Goal: Task Accomplishment & Management: Complete application form

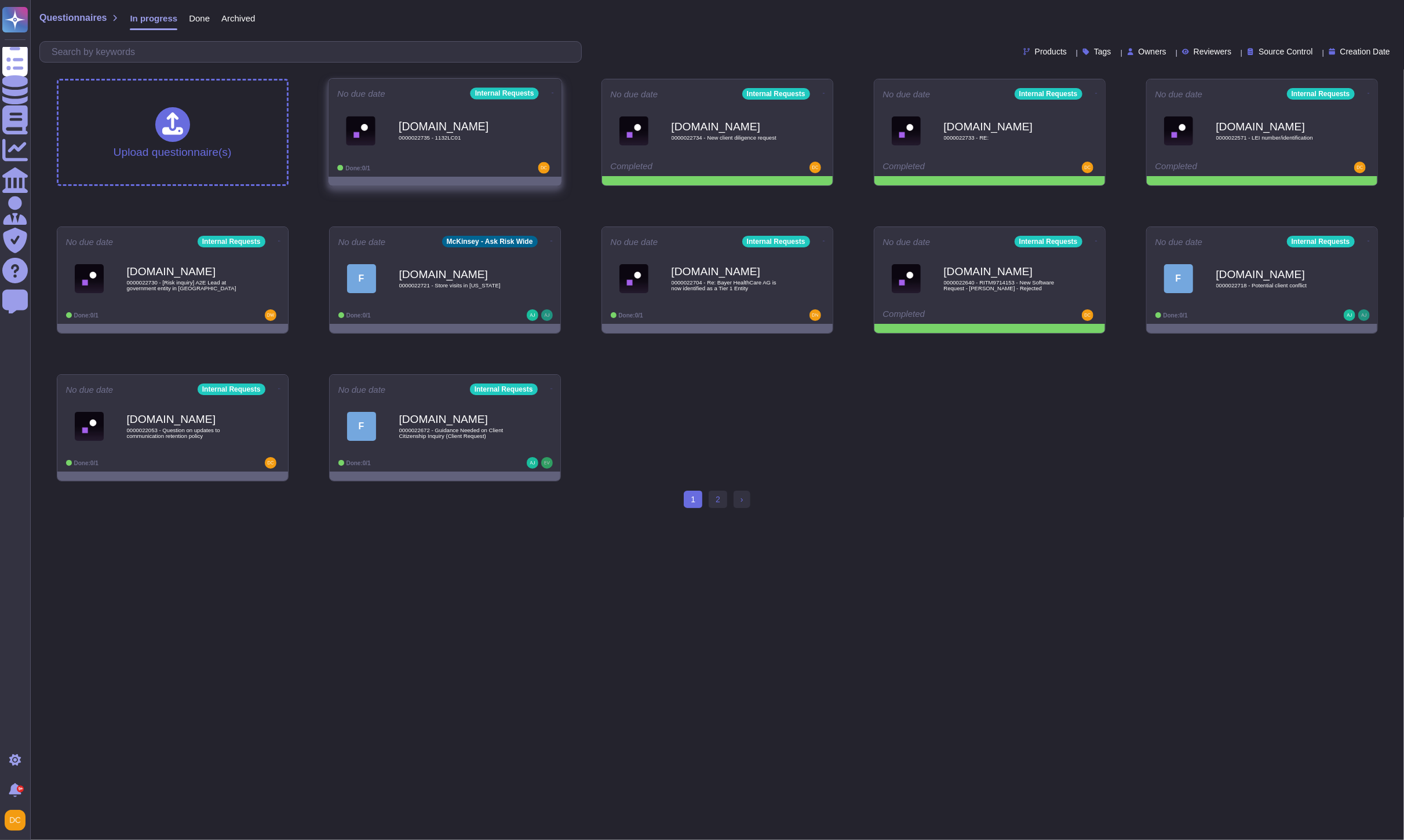
click at [464, 142] on div "[DOMAIN_NAME] 0000022735 - 1132LC01" at bounding box center [456, 131] width 117 height 47
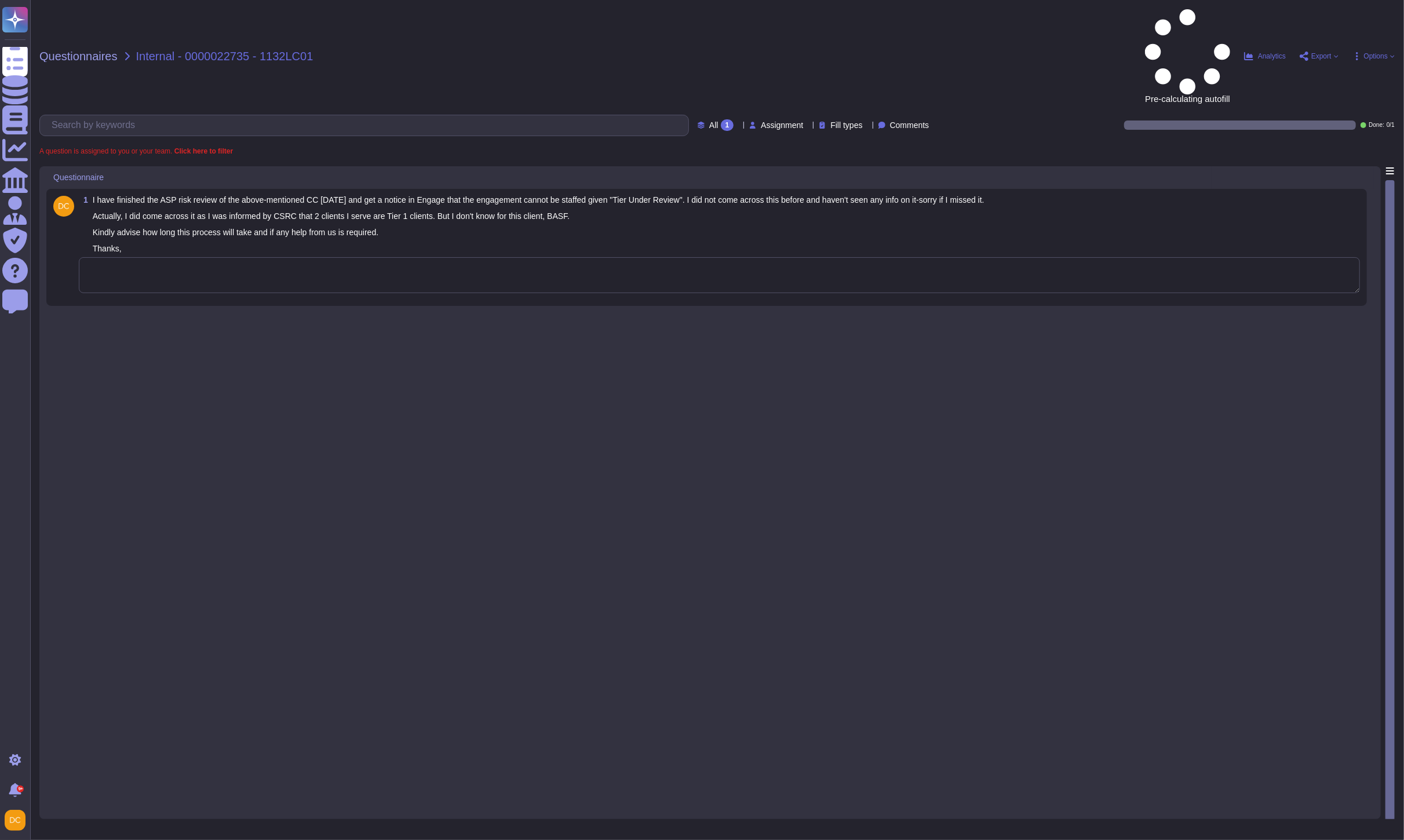
click at [168, 257] on textarea at bounding box center [719, 275] width 1281 height 36
paste textarea "Please note that all information related to Client Tiering and Engagements can …"
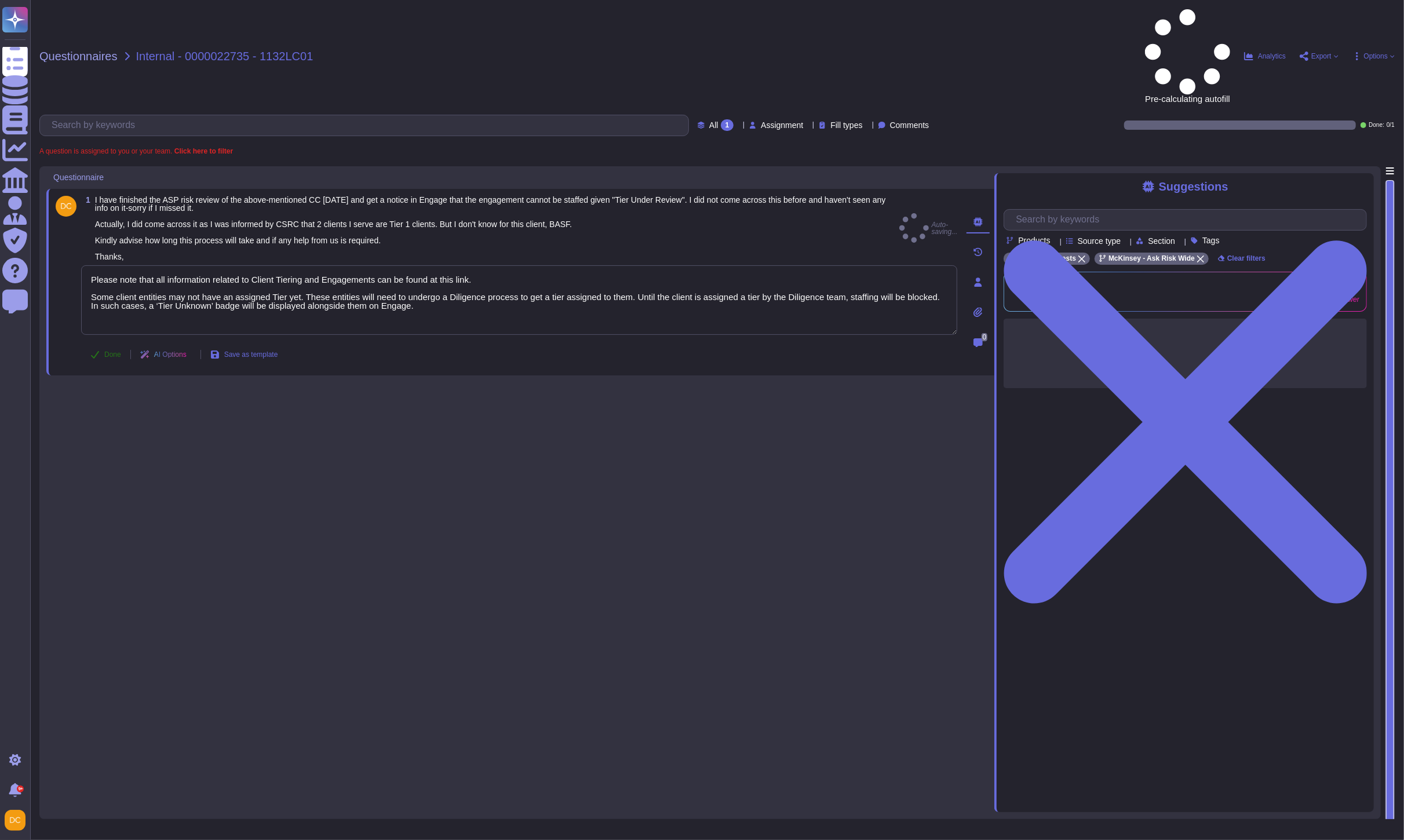
type textarea "Please note that all information related to Client Tiering and Engagements can …"
click at [117, 351] on span "Done" at bounding box center [112, 354] width 16 height 7
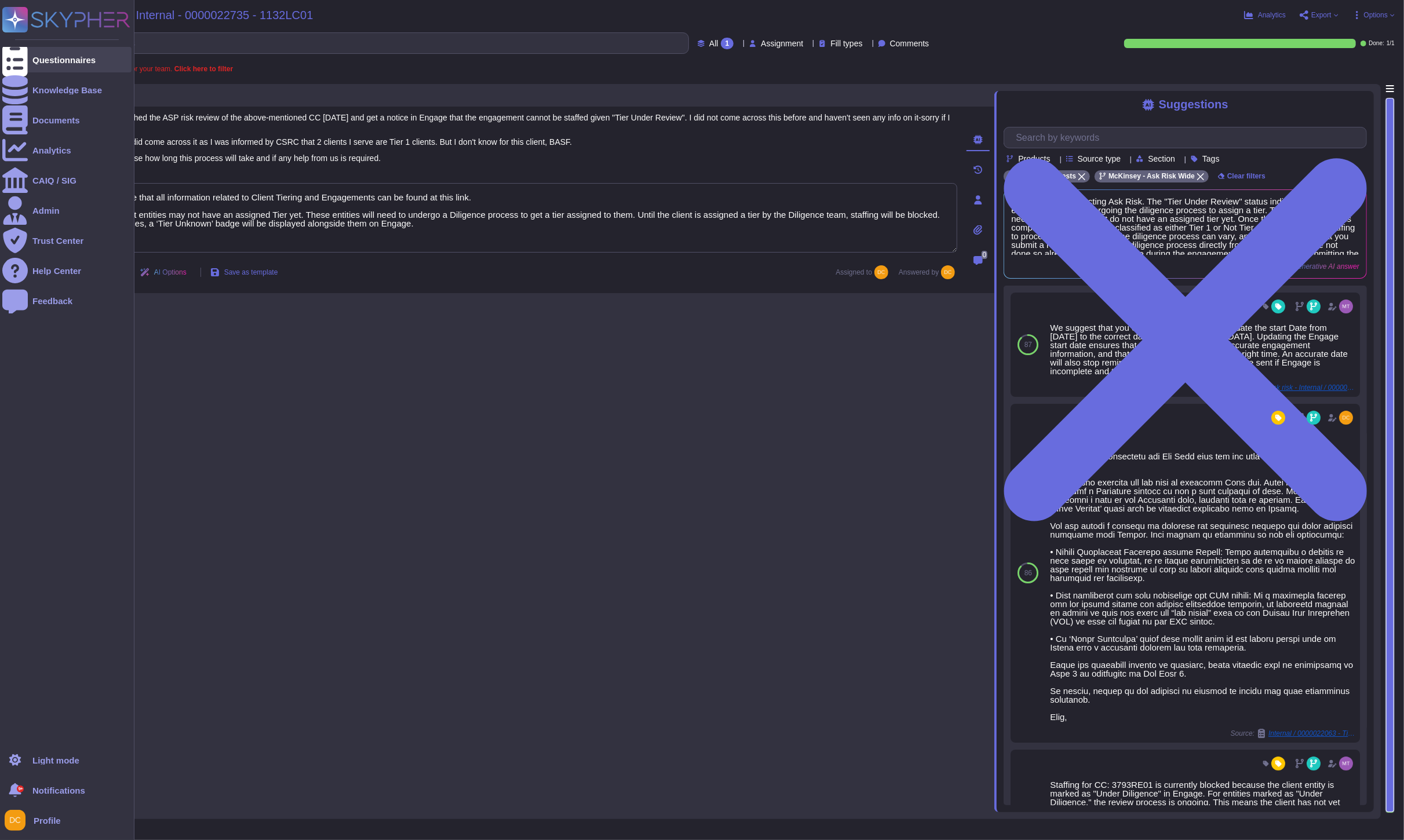
click at [37, 59] on div "Questionnaires" at bounding box center [64, 59] width 63 height 9
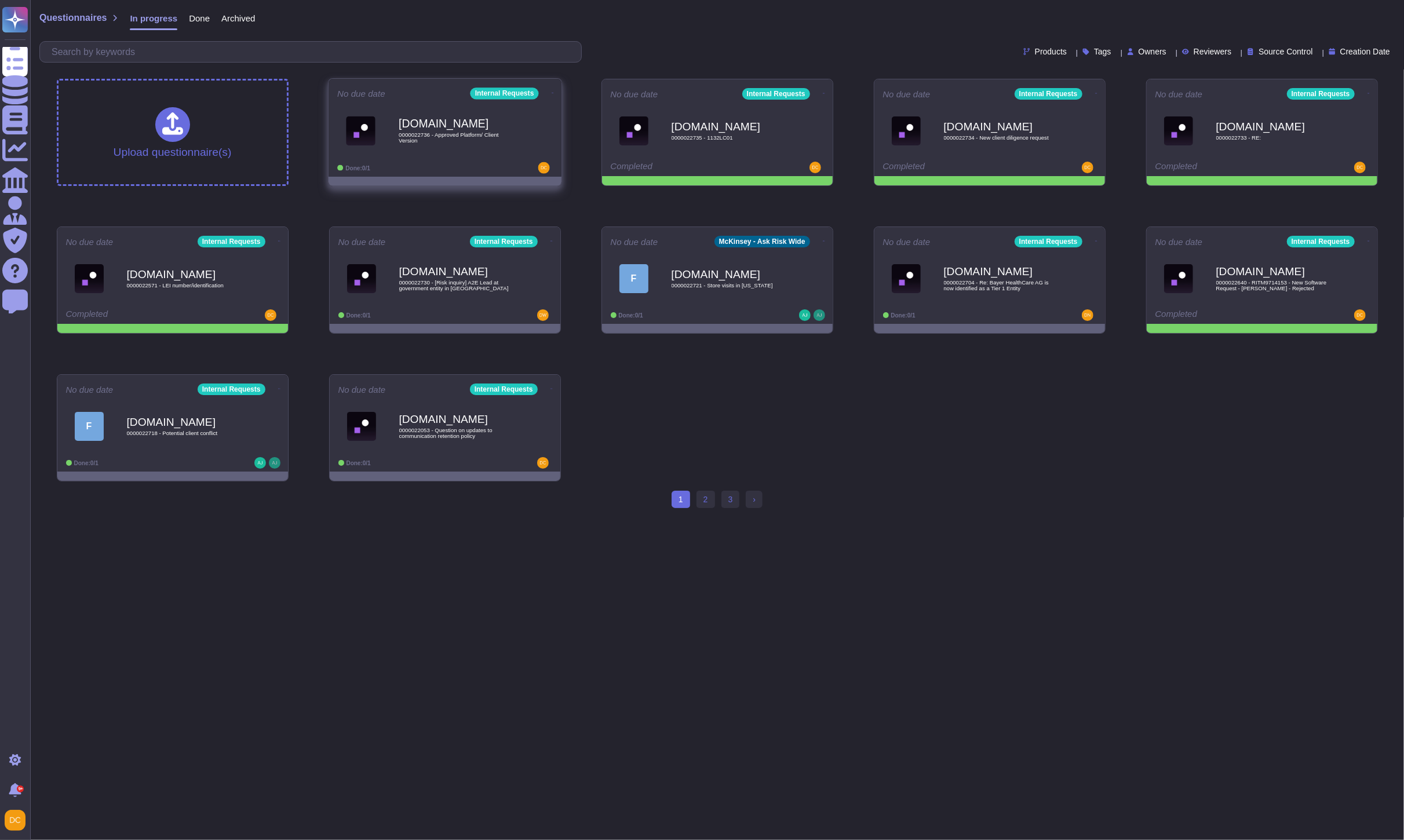
click at [404, 132] on span "0000022736 - Approved Platform/ Client Version" at bounding box center [456, 137] width 117 height 11
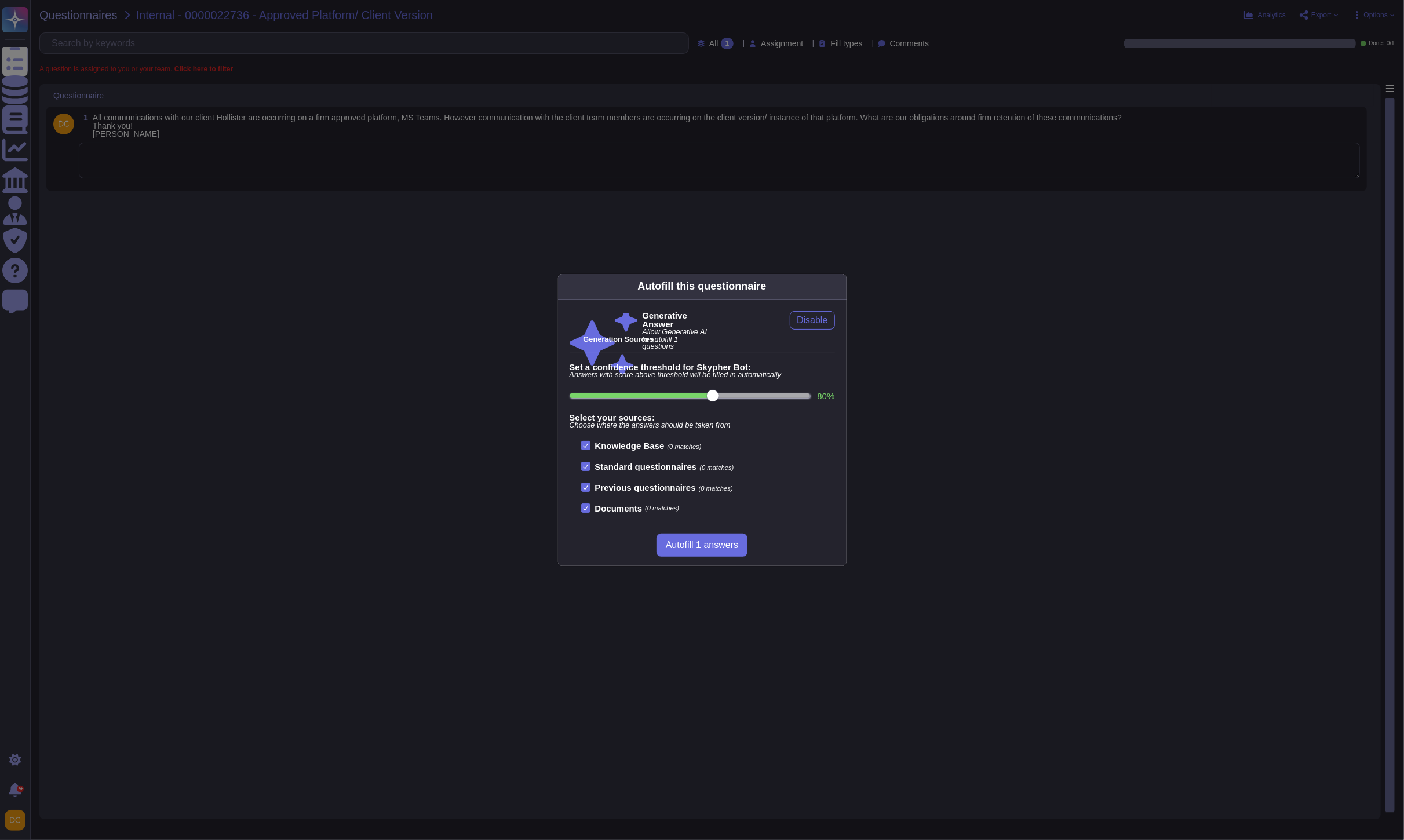
click at [189, 167] on div "Autofill this questionnaire Generative Answer Allow Generative AI to autofill 1…" at bounding box center [702, 420] width 1404 height 840
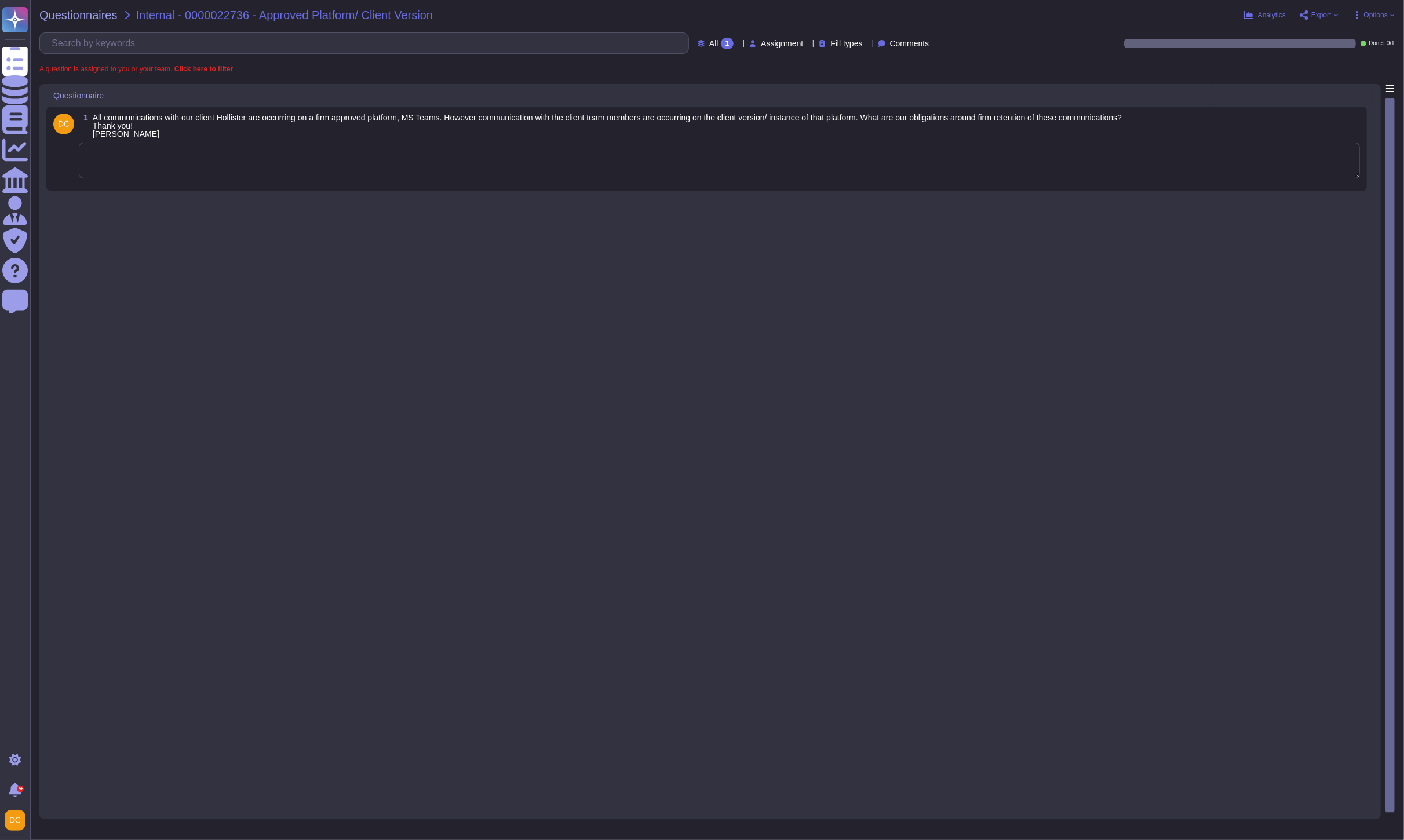
click at [208, 183] on div "1 All communications with our client Hollister are occurring on a firm approved…" at bounding box center [706, 148] width 1306 height 71
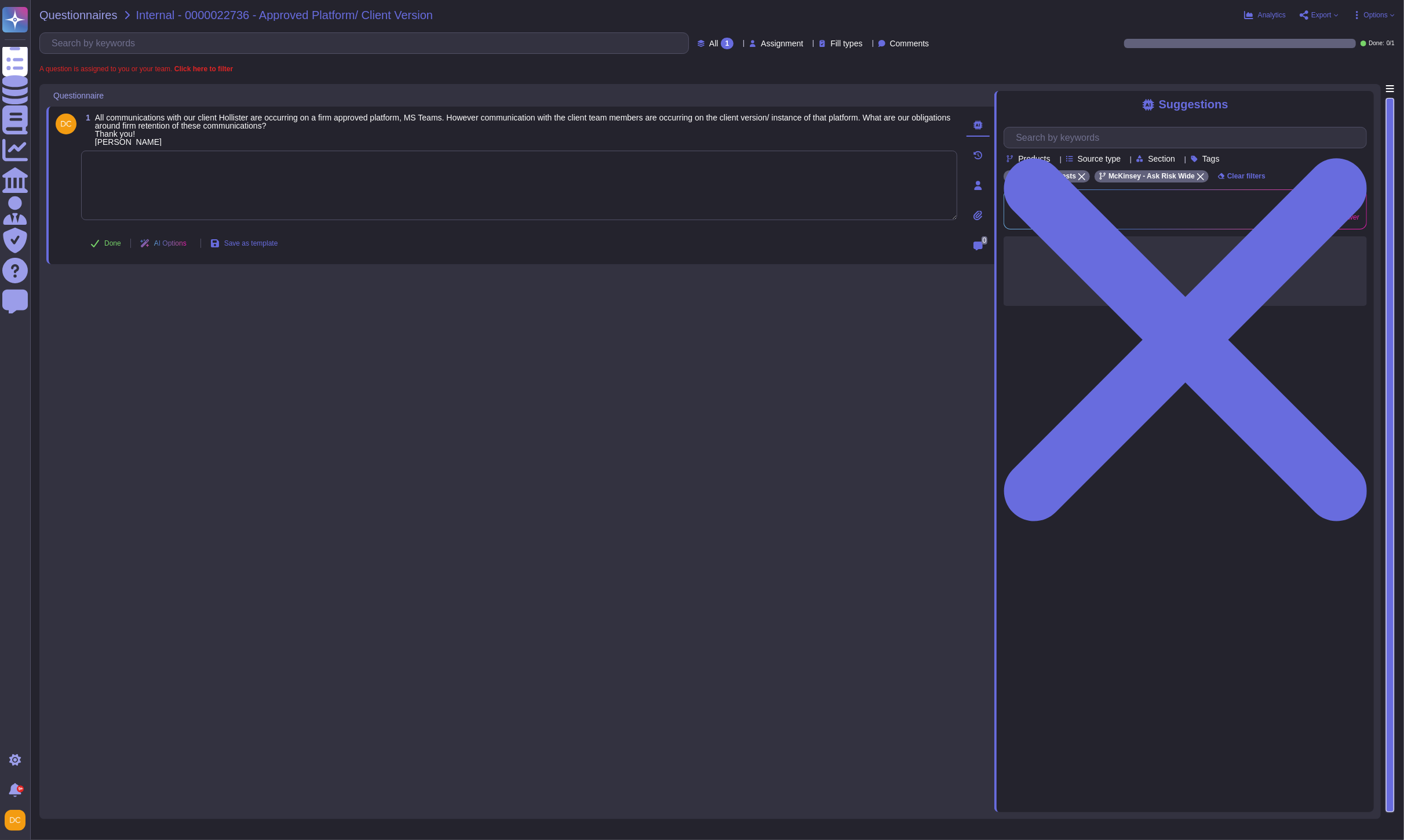
paste textarea "For your awareness, I am sharing with you our Firm’s Responsible Communication.…"
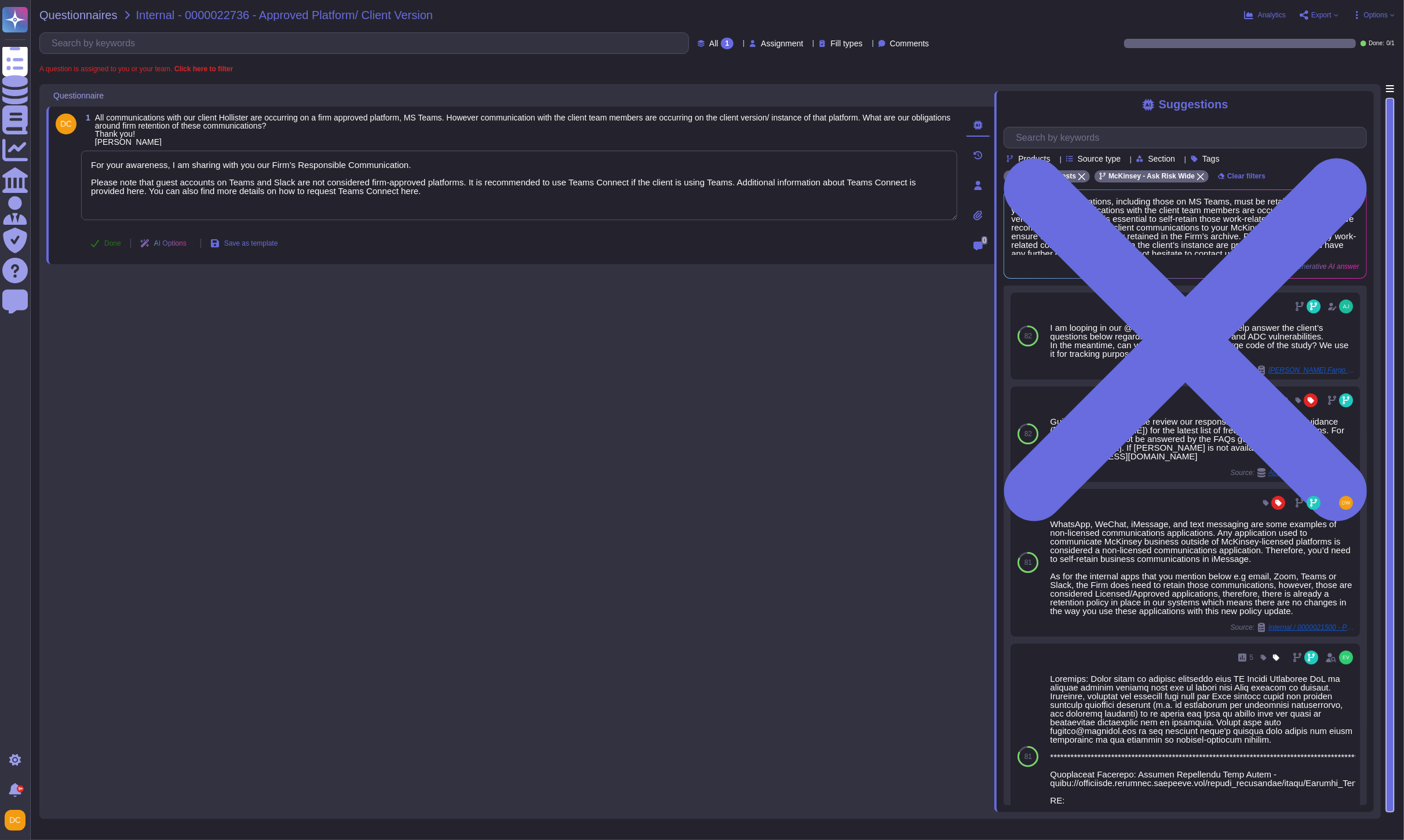
type textarea "For your awareness, I am sharing with you our Firm’s Responsible Communication.…"
click at [107, 240] on span "Done" at bounding box center [112, 243] width 16 height 7
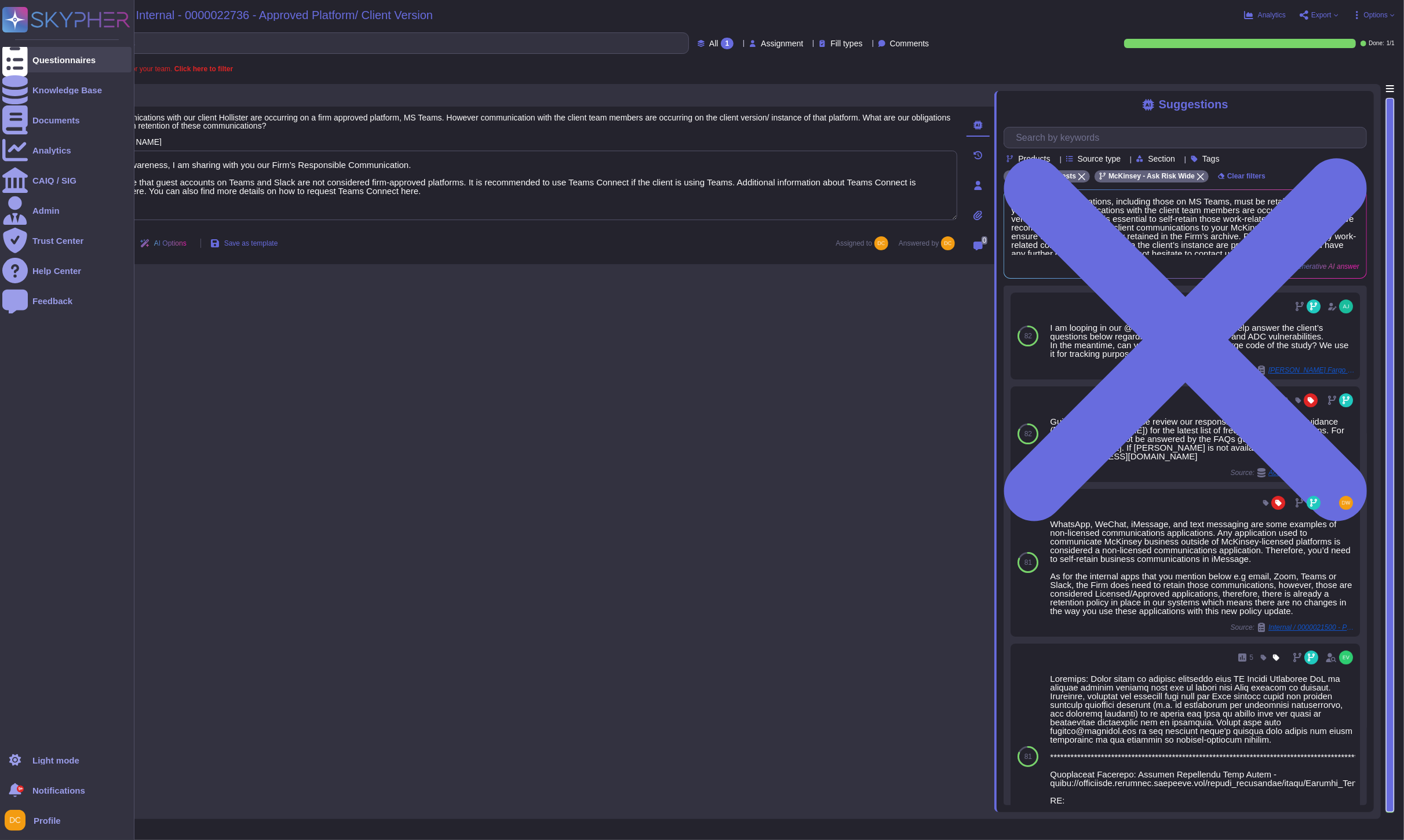
click at [21, 57] on icon at bounding box center [15, 60] width 26 height 34
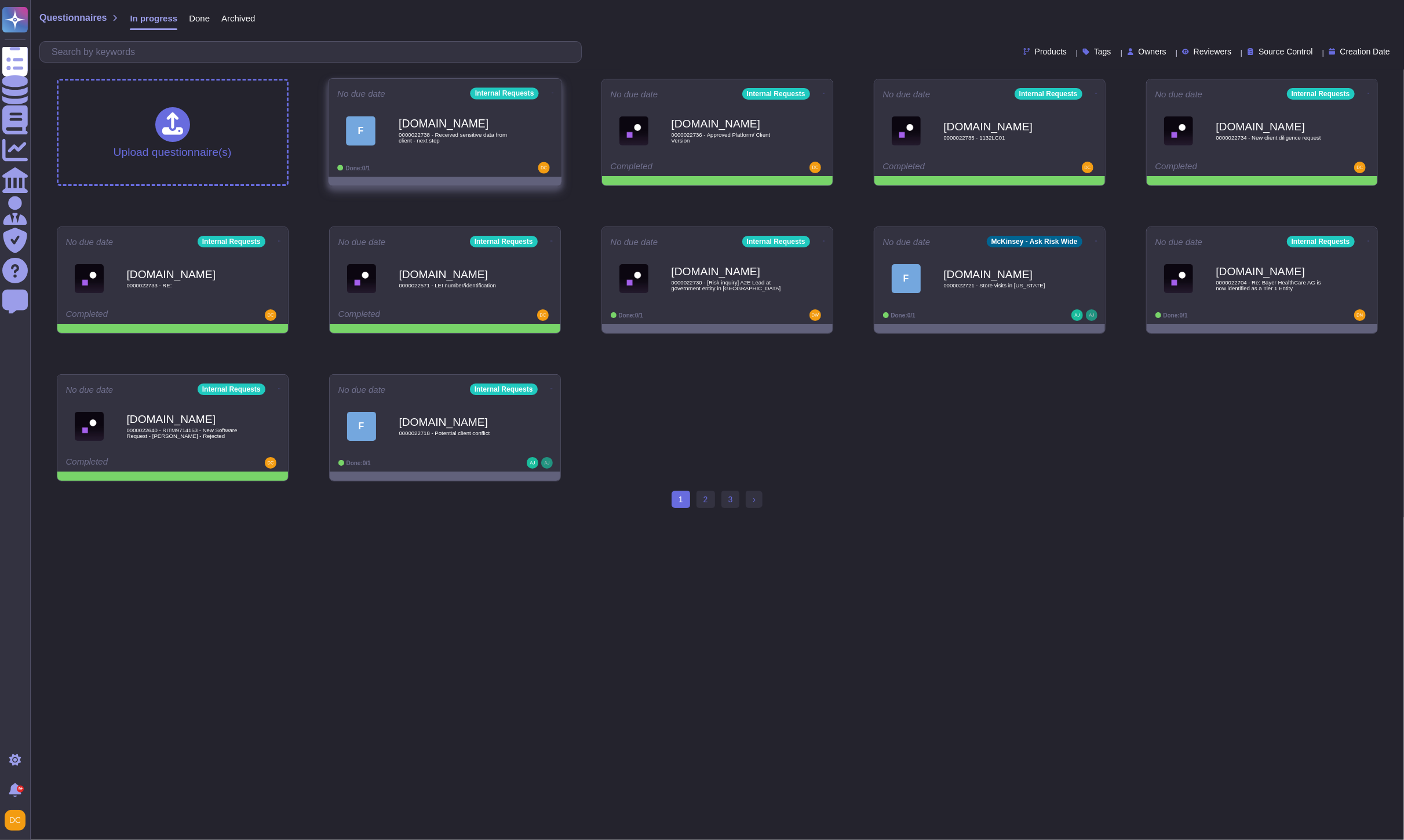
click at [449, 138] on span "0000022738 - Received sensitive data from client - next step" at bounding box center [456, 137] width 117 height 11
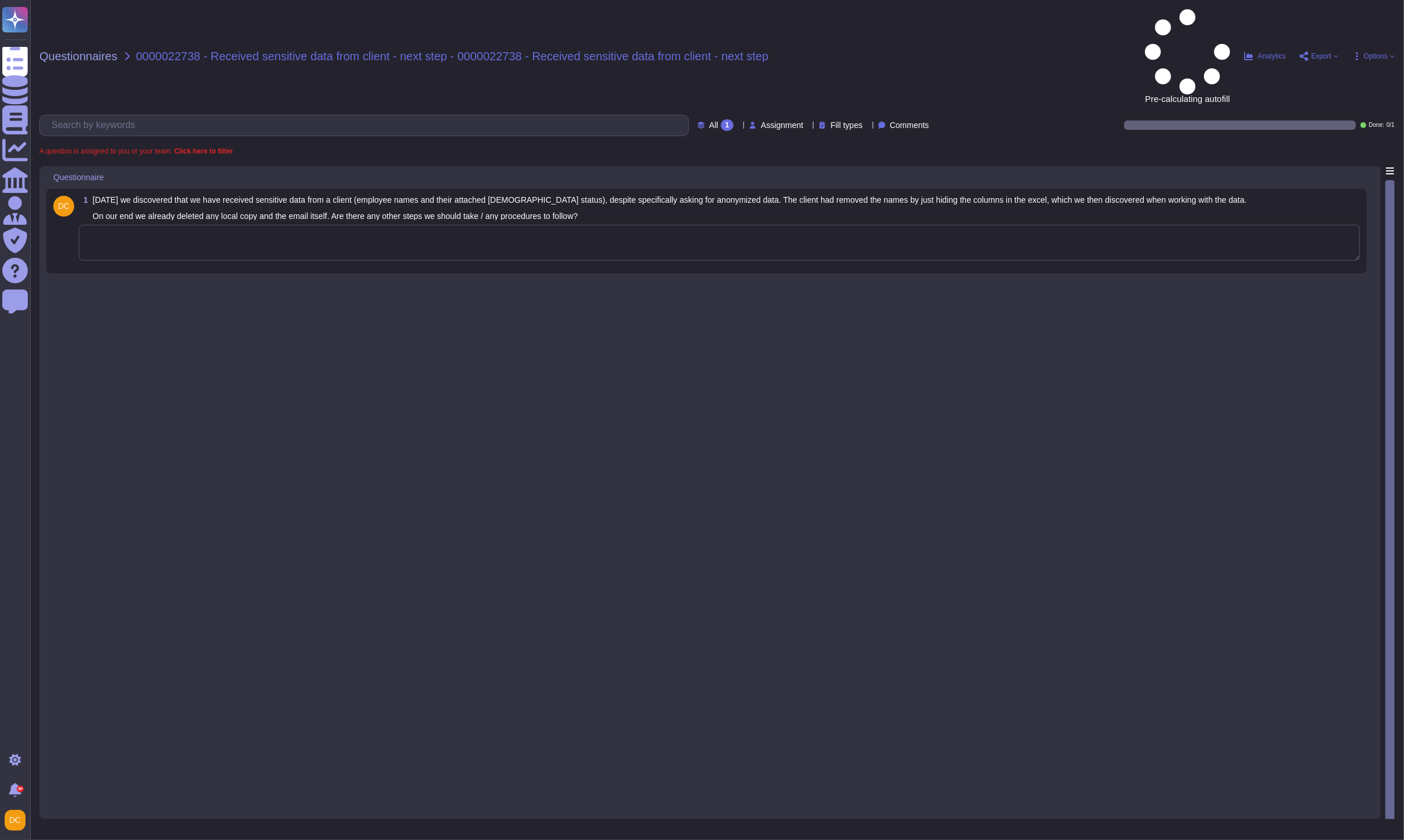
click at [437, 225] on textarea at bounding box center [719, 243] width 1281 height 36
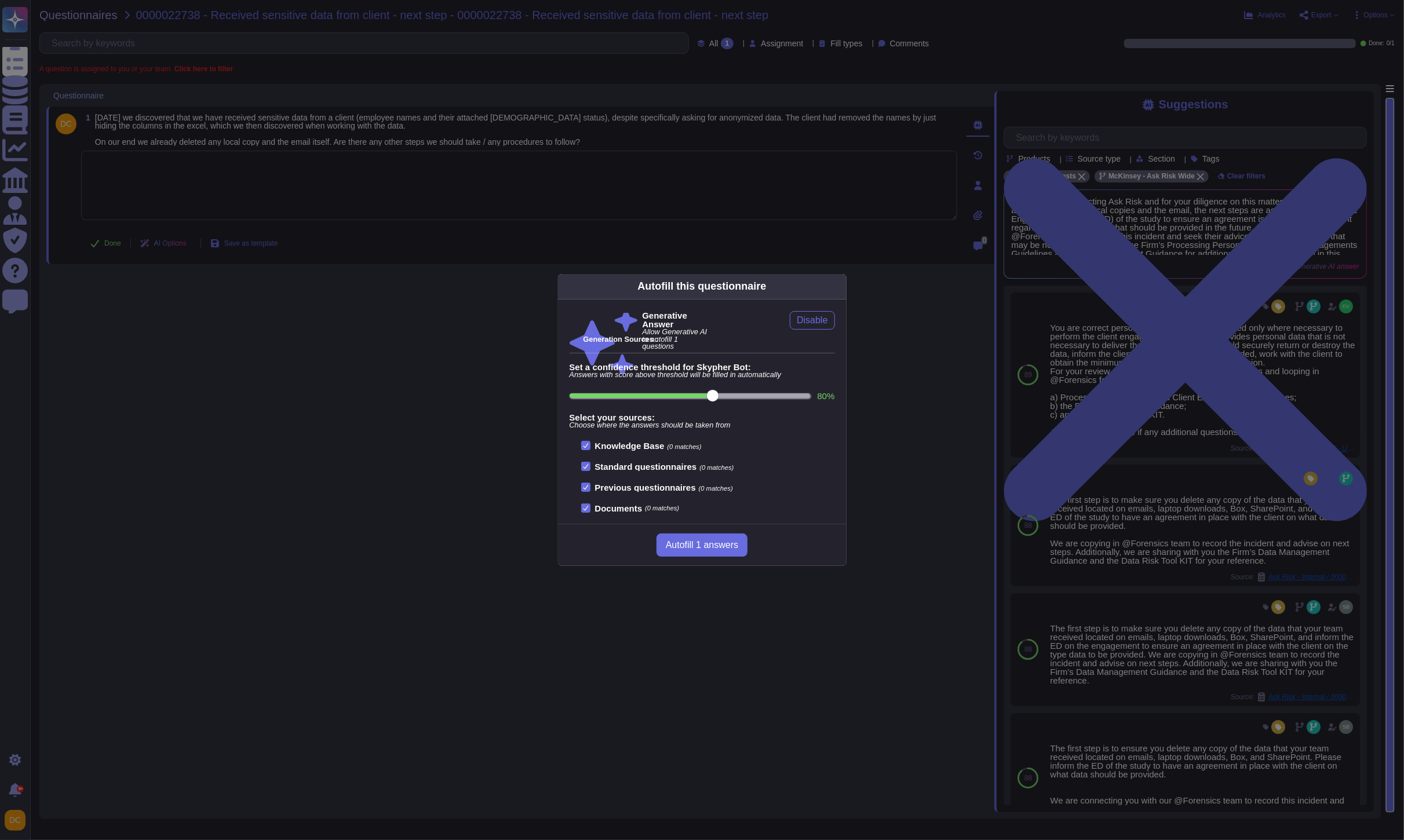
click at [804, 652] on div "Autofill this questionnaire Generative Answer Allow Generative AI to autofill 1…" at bounding box center [702, 420] width 1404 height 840
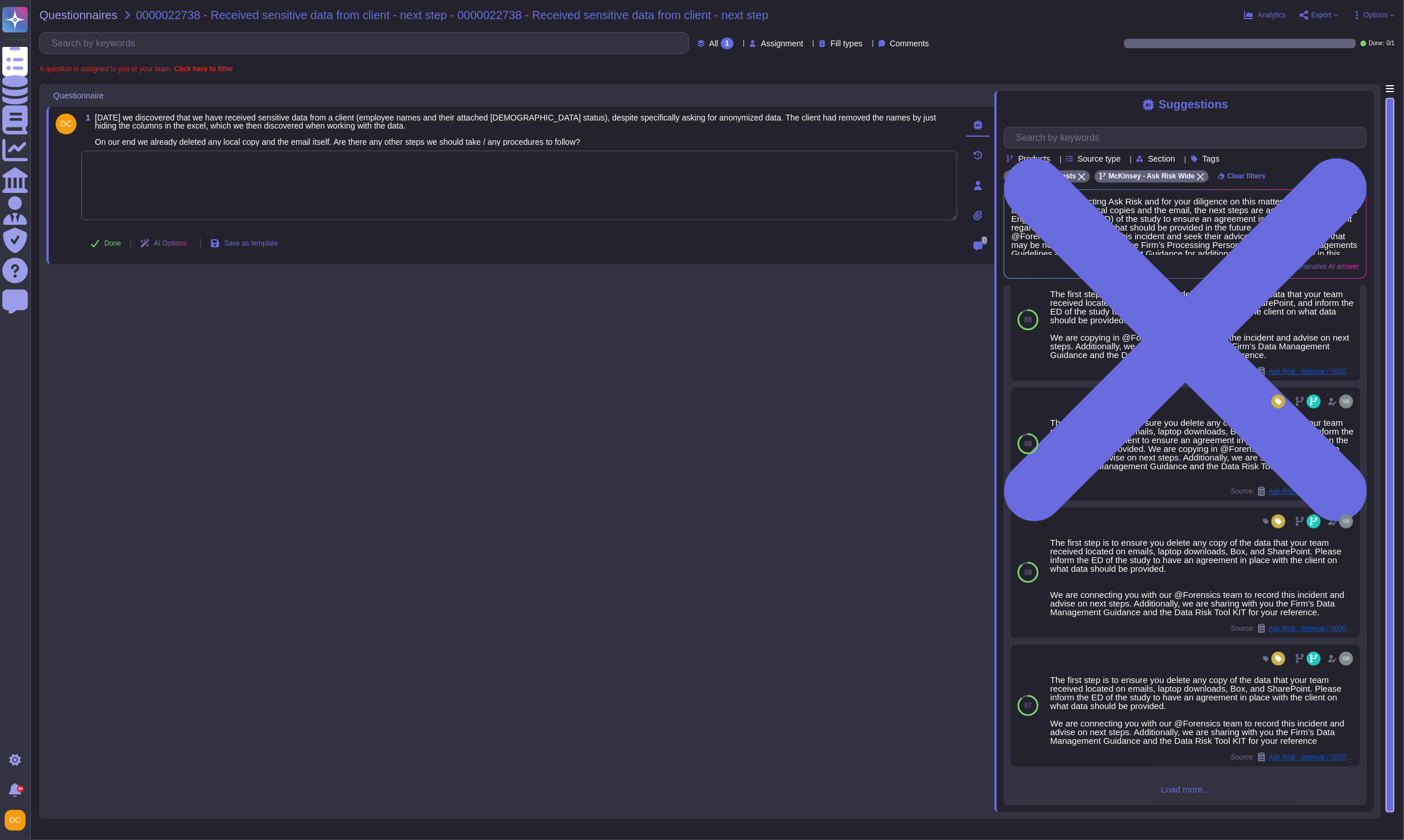
scroll to position [209, 0]
paste textarea "We are connecting you with @SOC for transparency and to provide any additional …"
type textarea "We are connecting you with @SOC for transparency and to provide any additional …"
click at [109, 240] on span "Done" at bounding box center [112, 243] width 16 height 7
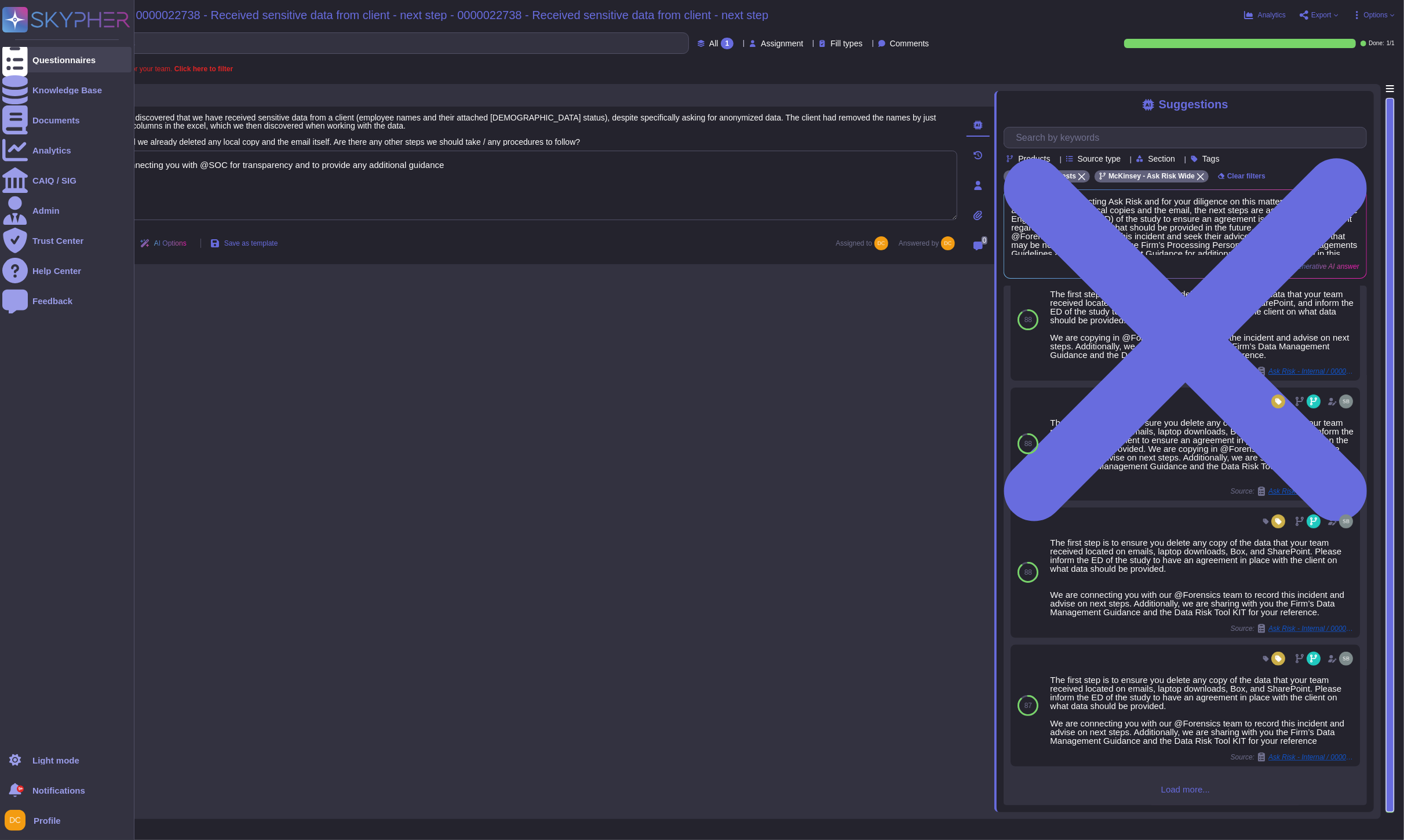
click at [18, 57] on icon at bounding box center [15, 60] width 26 height 34
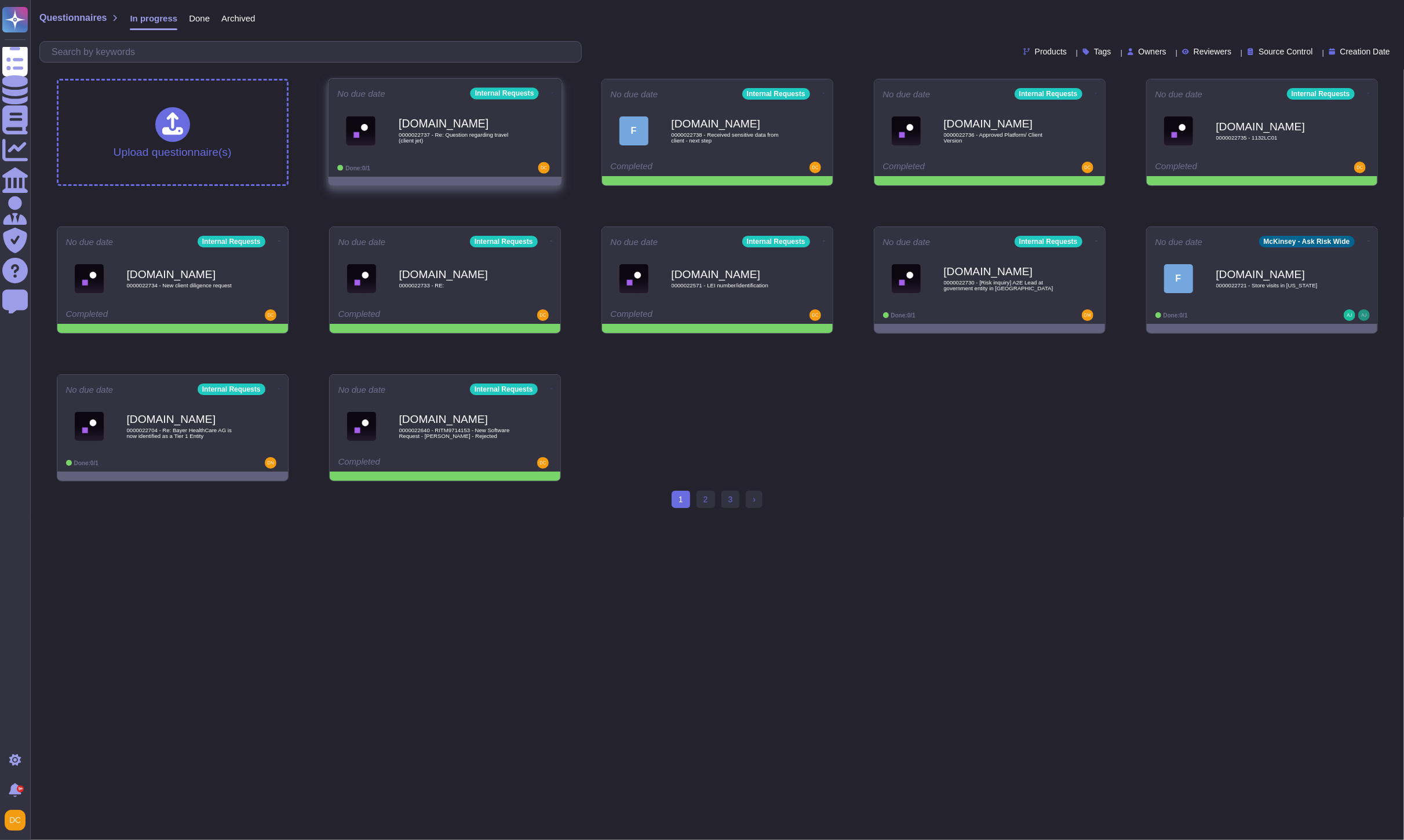
click at [495, 147] on div "[DOMAIN_NAME] 0000022737 - Re: Question regarding travel (client jet)" at bounding box center [456, 131] width 117 height 47
